Goal: Check status

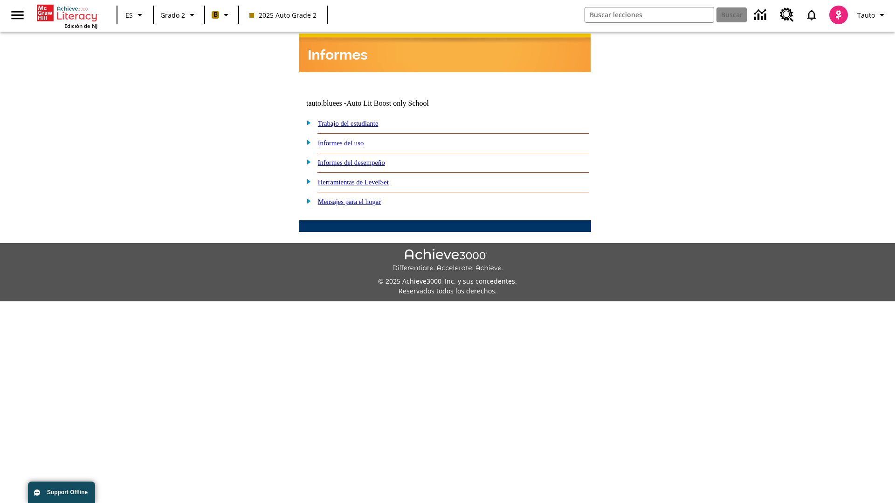
click at [363, 159] on link "Informes del desempeño" at bounding box center [351, 162] width 67 height 7
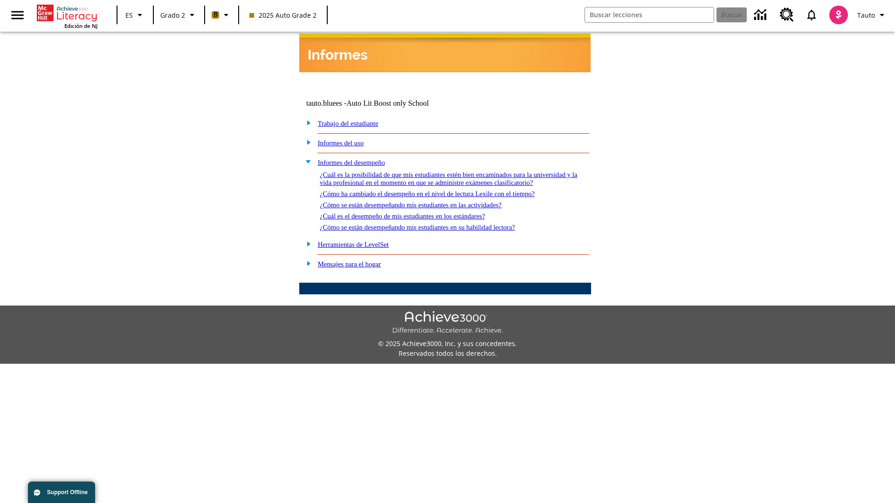
click at [426, 201] on link "¿Cómo se están desempeñando mis estudiantes en las actividades?" at bounding box center [411, 204] width 182 height 7
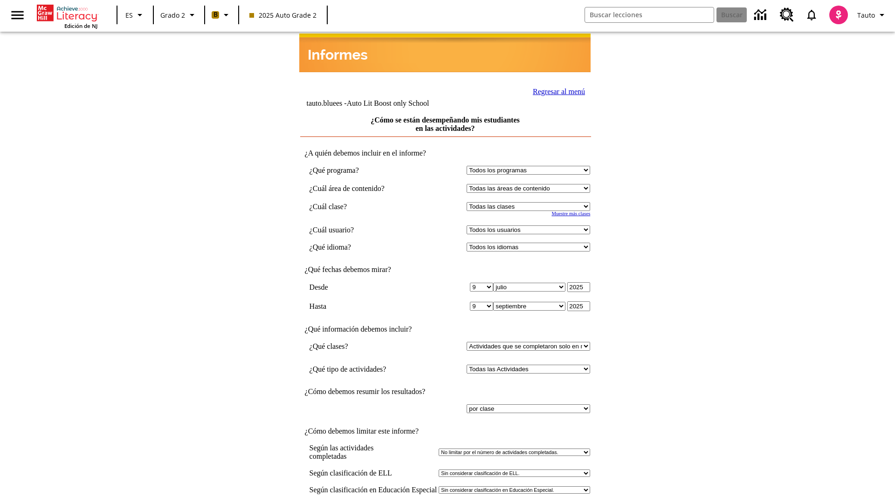
select select "21437111"
select select "4"
